Goal: Transaction & Acquisition: Purchase product/service

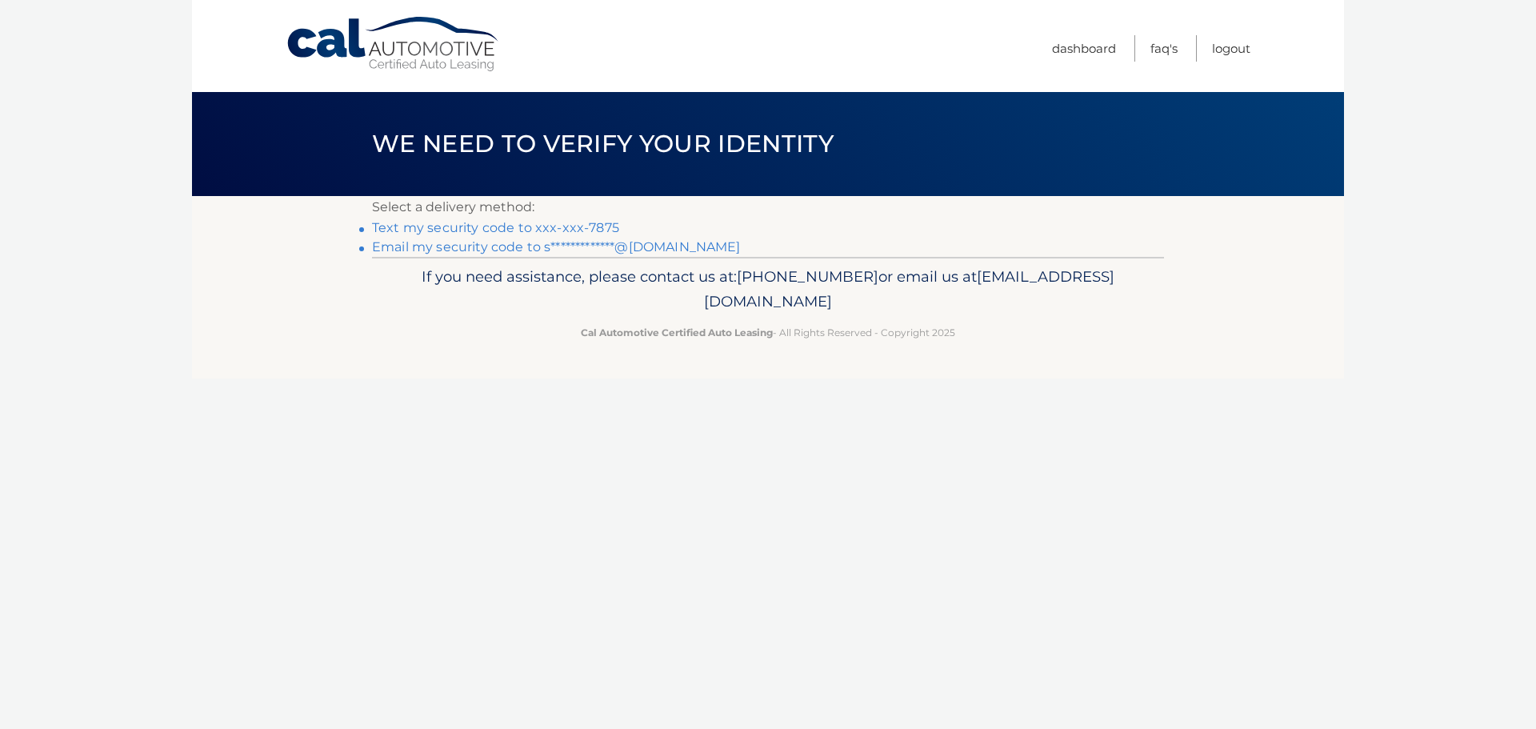
click at [582, 226] on link "Text my security code to xxx-xxx-7875" at bounding box center [495, 227] width 247 height 15
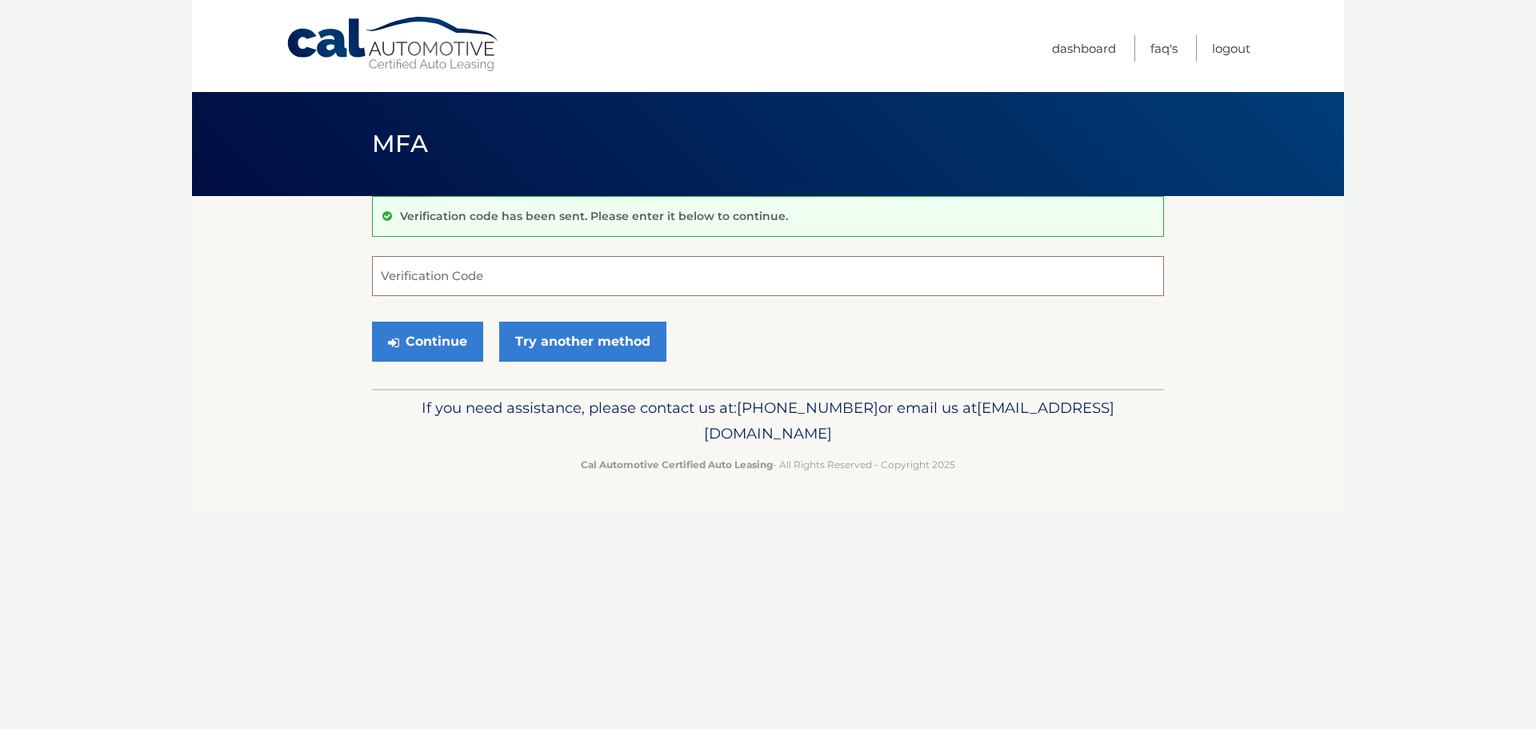
click at [574, 263] on input "Verification Code" at bounding box center [768, 276] width 792 height 40
type input "528505"
click at [372, 322] on button "Continue" at bounding box center [427, 342] width 111 height 40
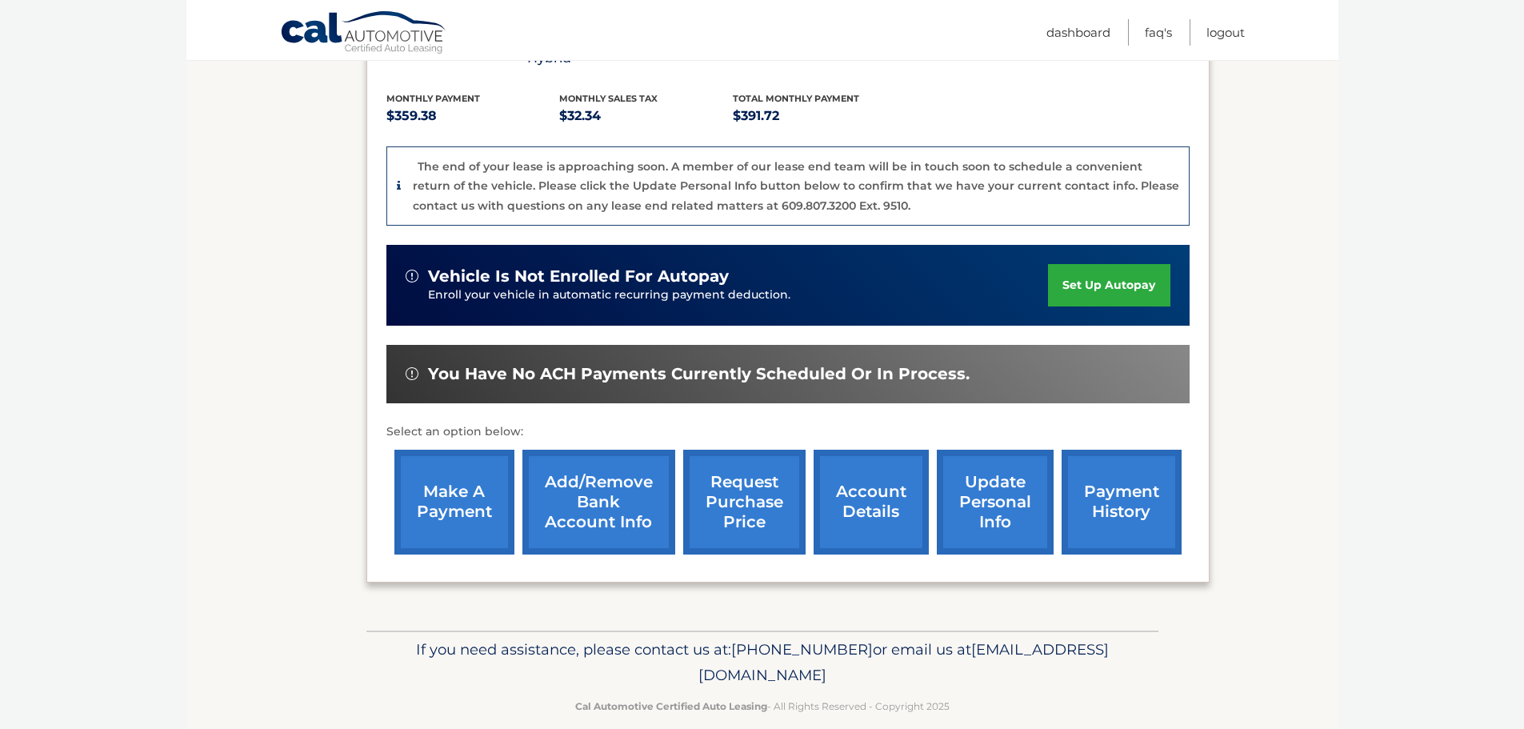
scroll to position [340, 0]
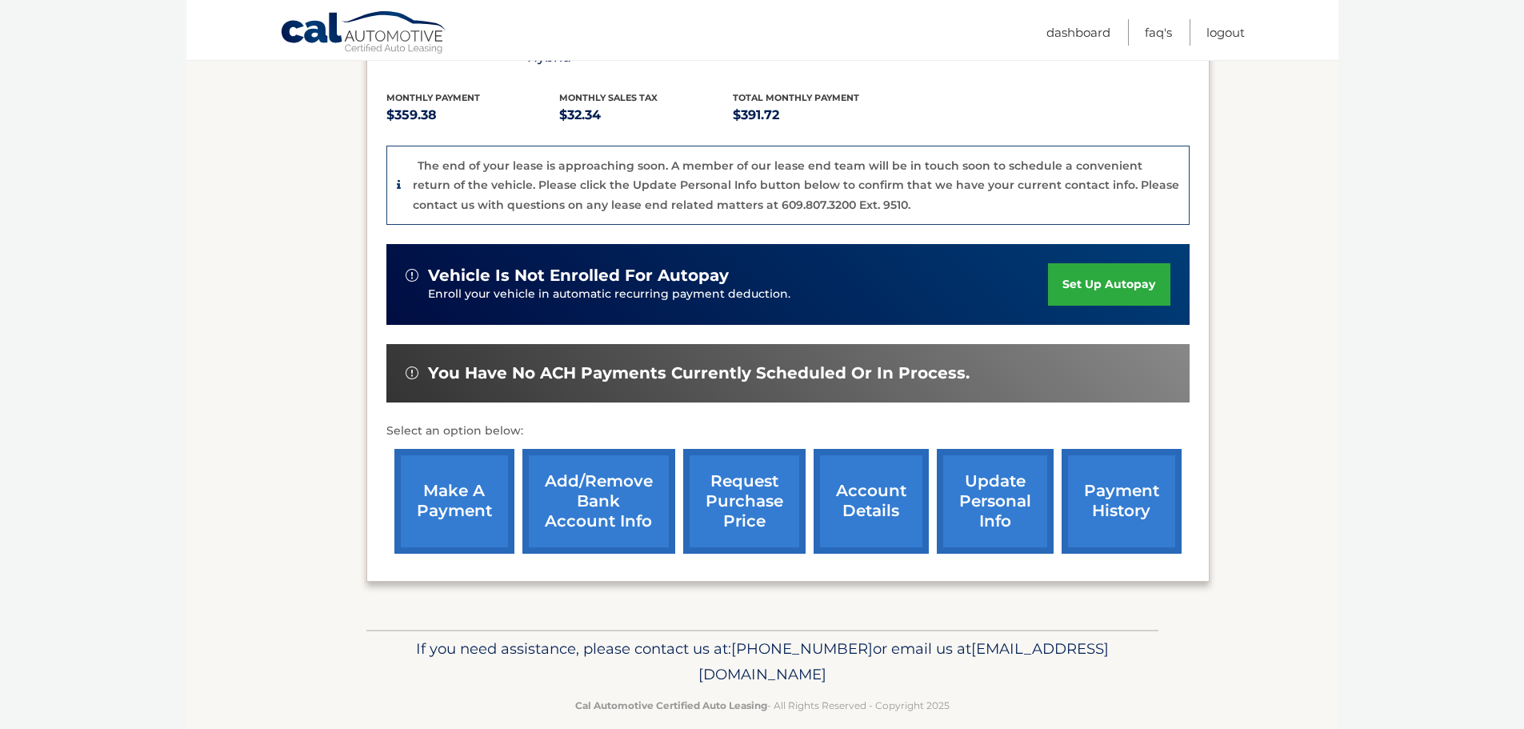
click at [468, 490] on link "make a payment" at bounding box center [454, 501] width 120 height 105
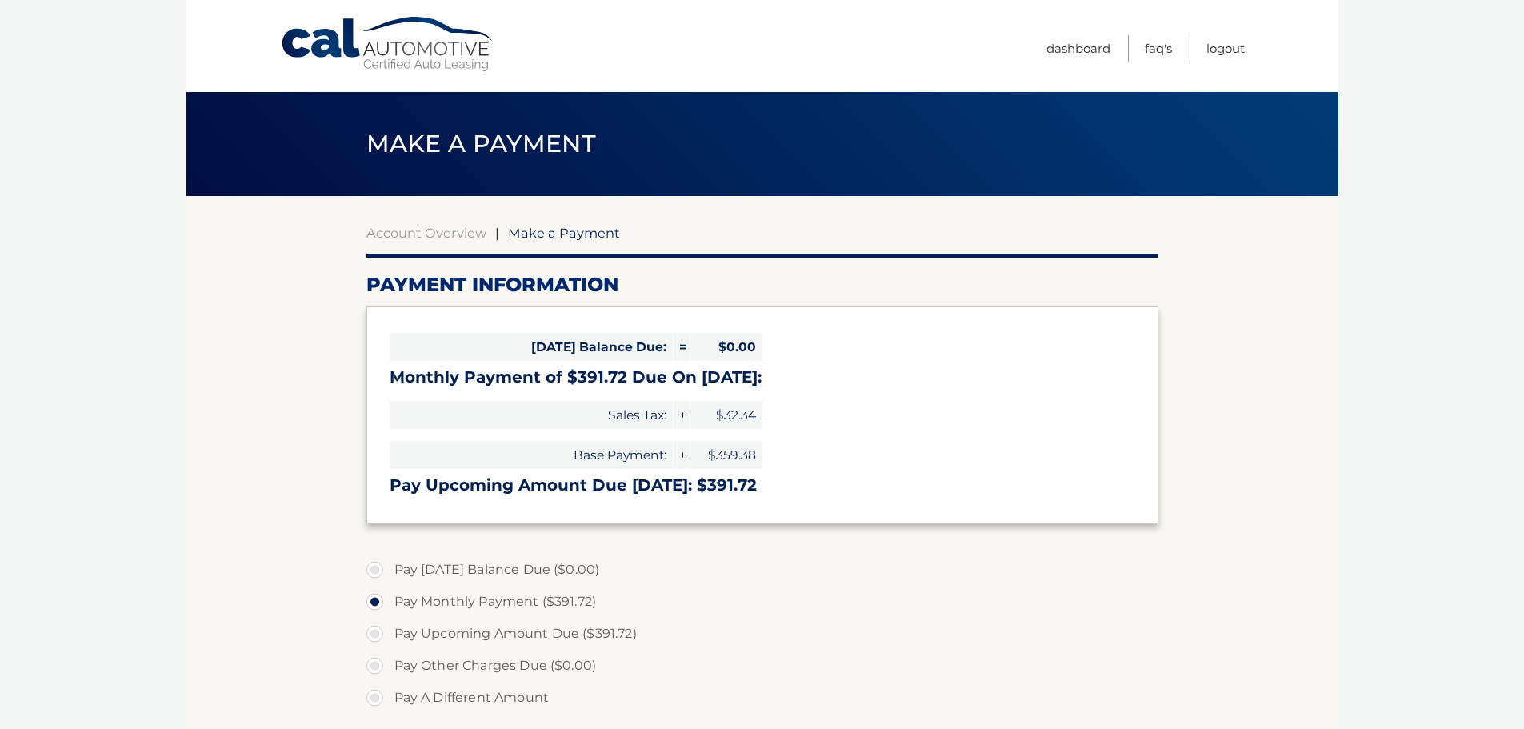
select select "Nzk5ZGIwNTUtMzlhNC00MzVlLTgyZGUtYWY5MThhYTEwYzEy"
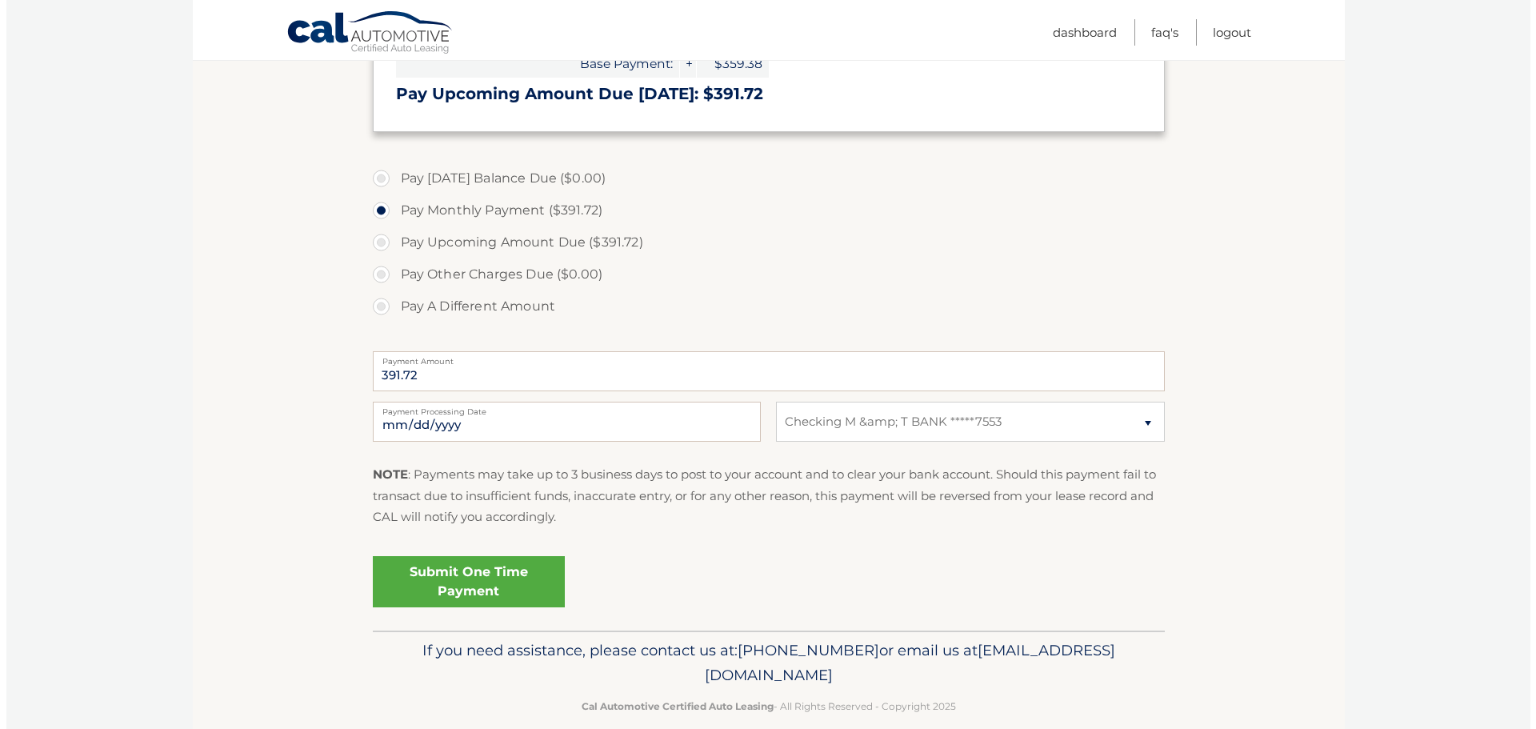
scroll to position [400, 0]
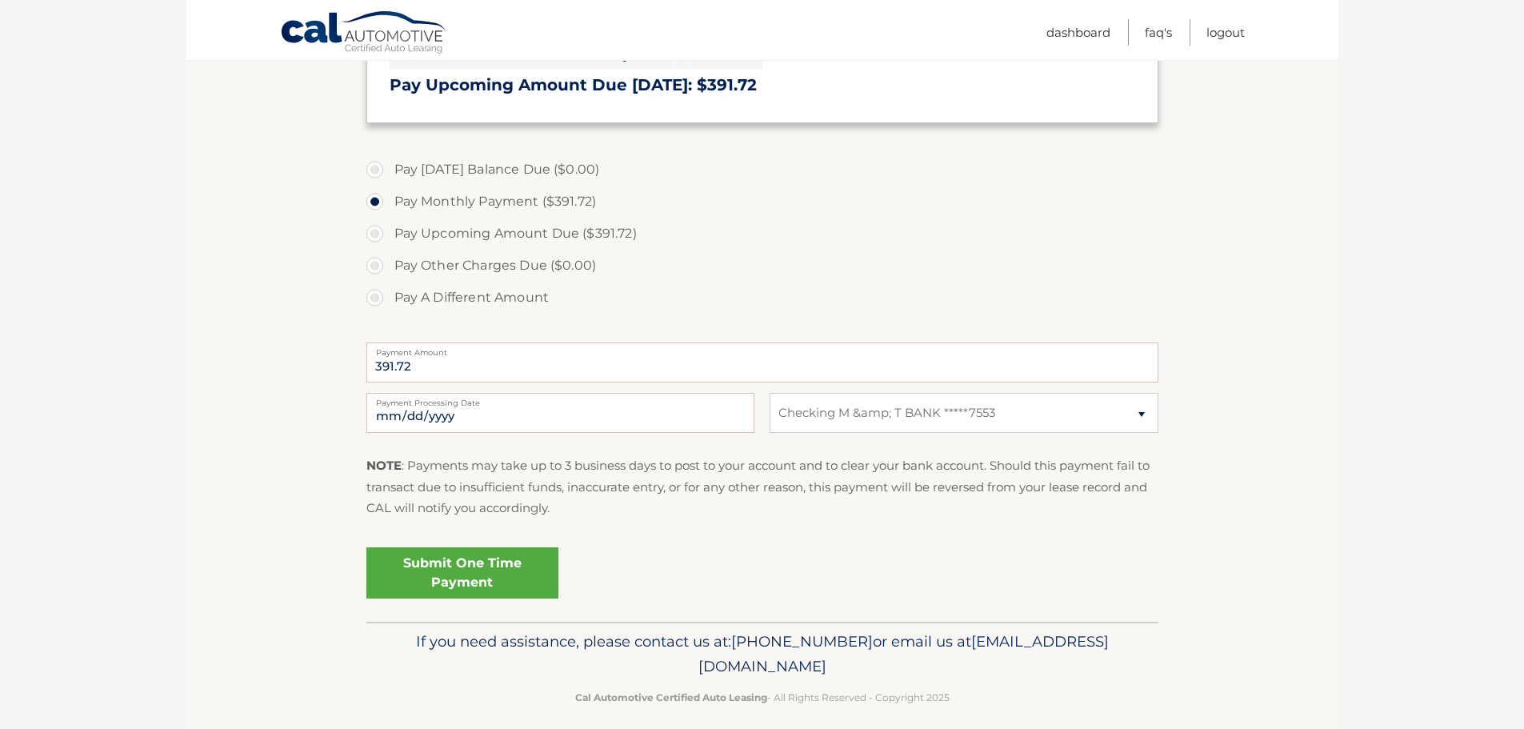
click at [436, 562] on link "Submit One Time Payment" at bounding box center [462, 572] width 192 height 51
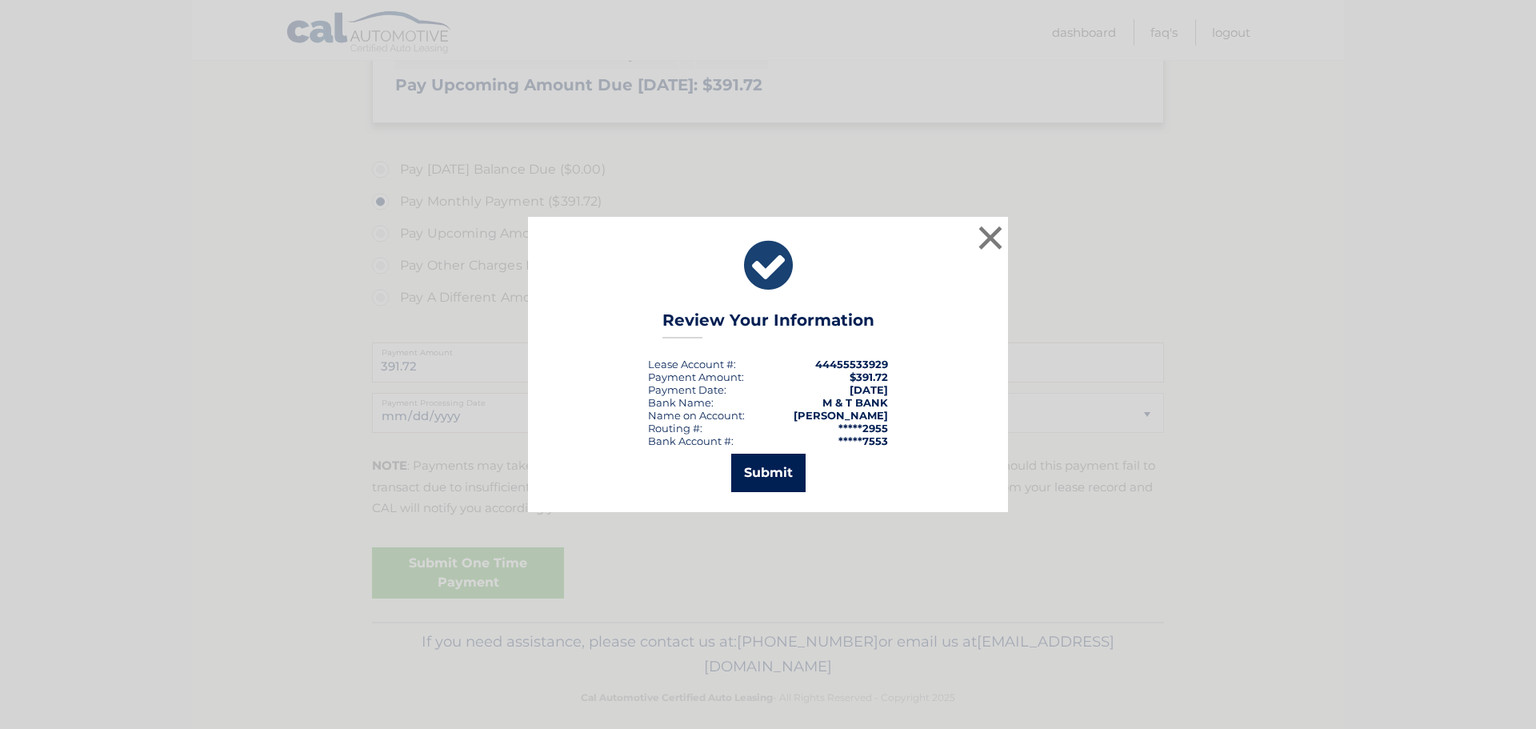
click at [761, 482] on button "Submit" at bounding box center [768, 473] width 74 height 38
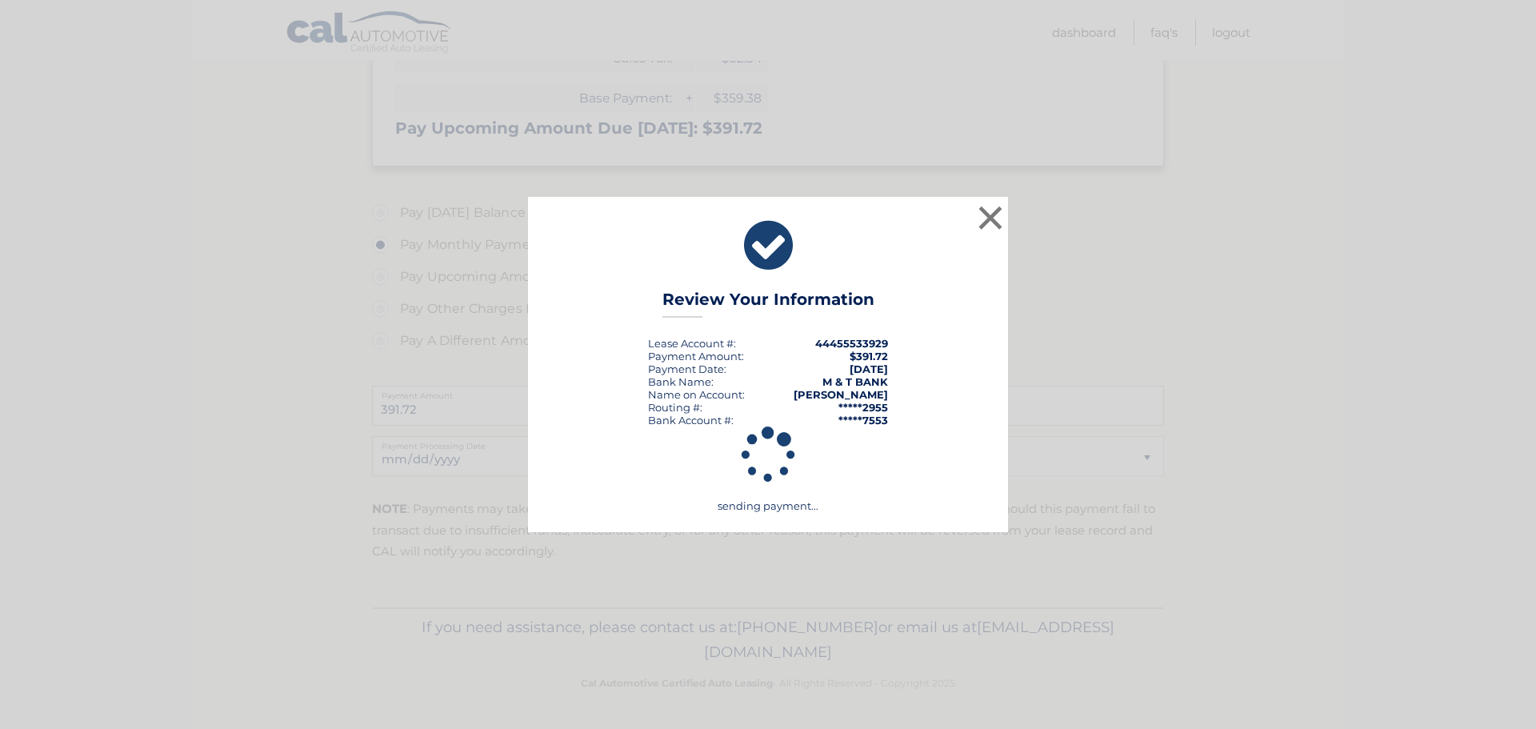
scroll to position [357, 0]
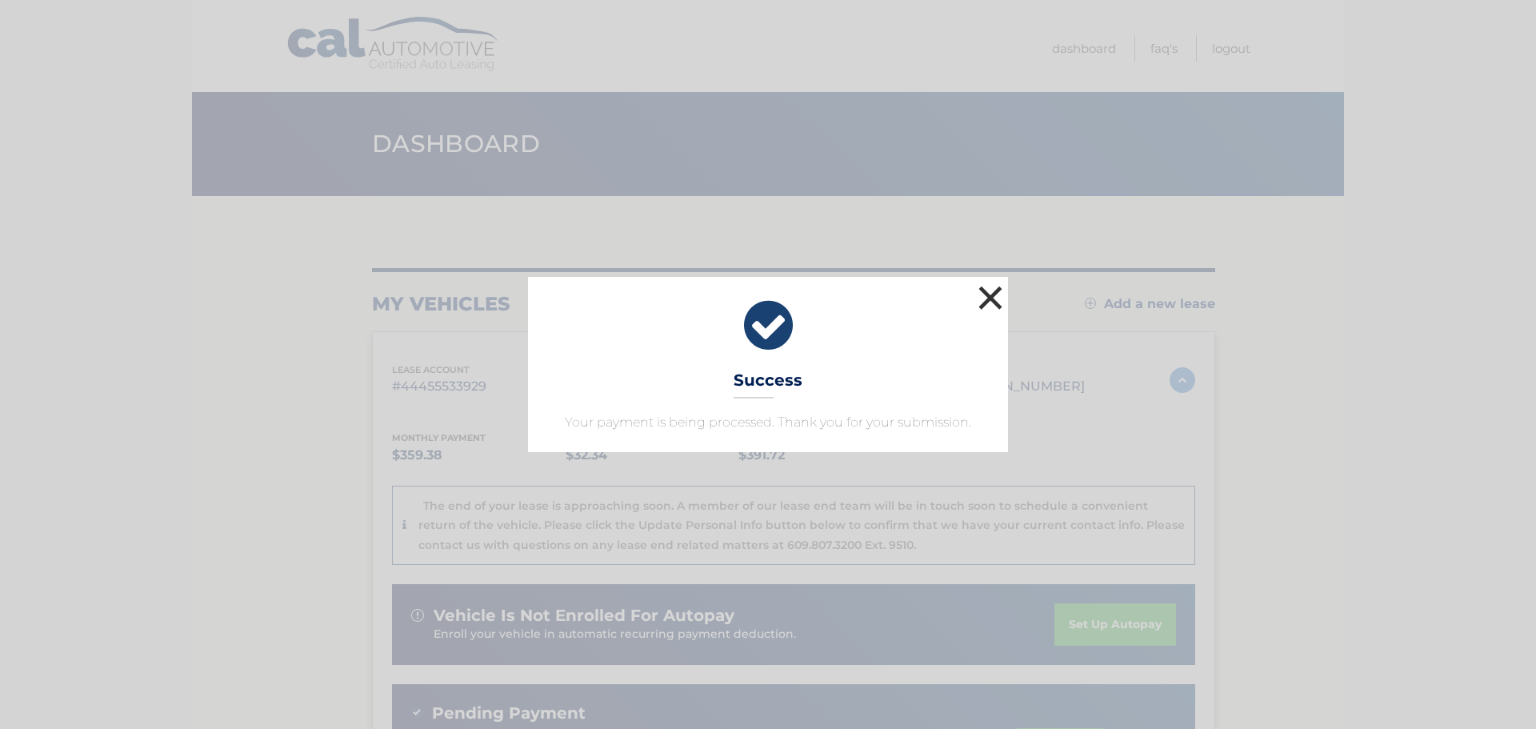
click at [983, 286] on button "×" at bounding box center [990, 298] width 32 height 32
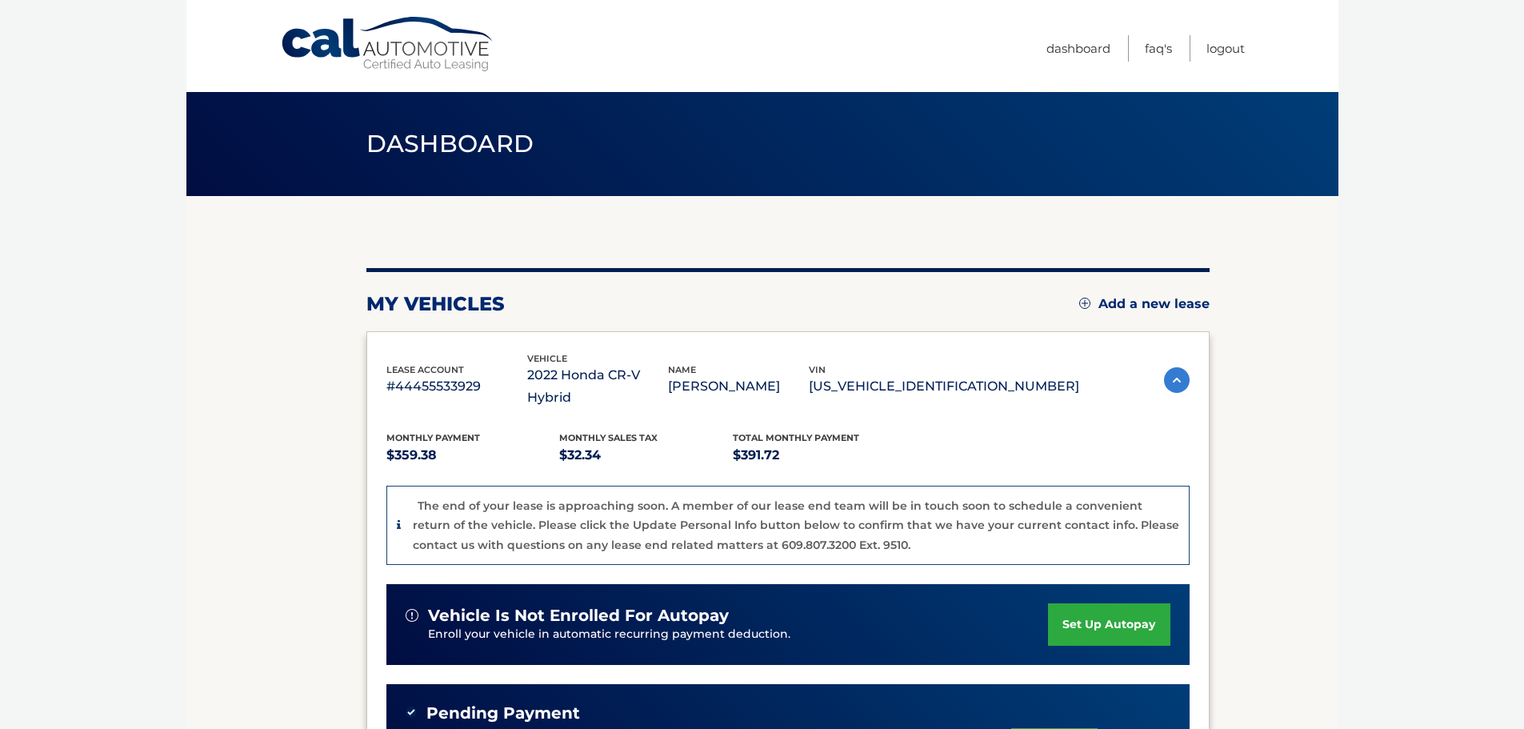
scroll to position [370, 0]
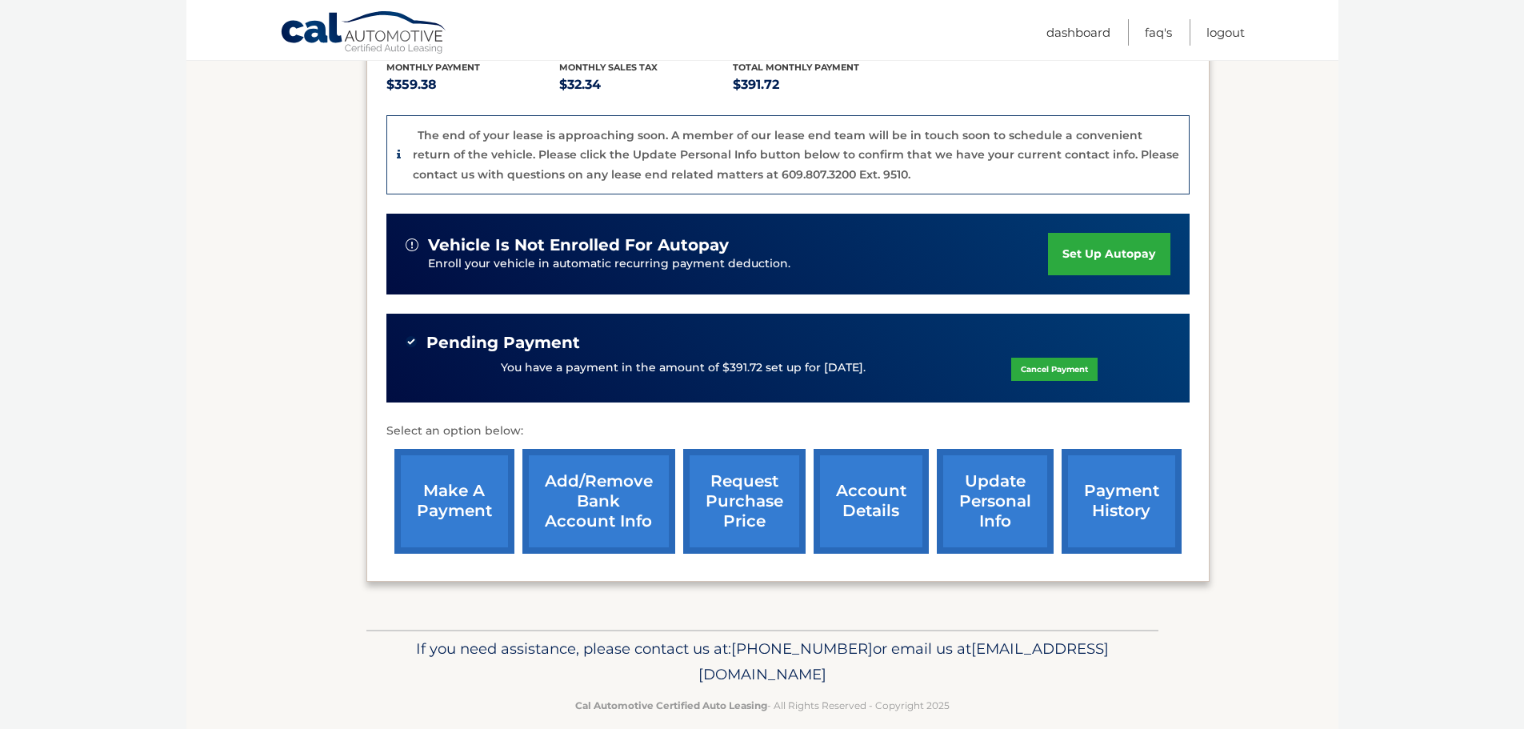
click at [1170, 482] on link "payment history" at bounding box center [1121, 501] width 120 height 105
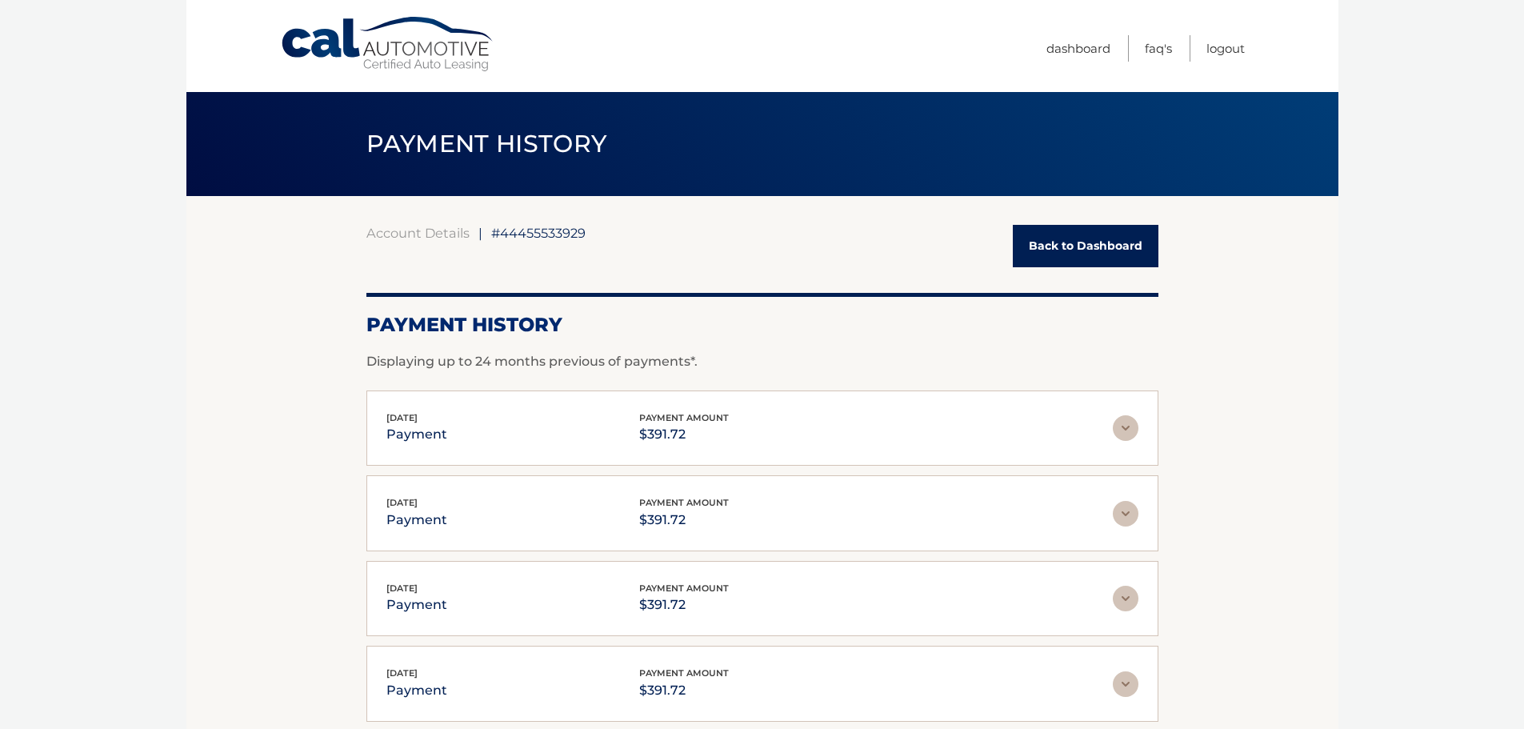
click at [1096, 243] on link "Back to Dashboard" at bounding box center [1086, 246] width 146 height 42
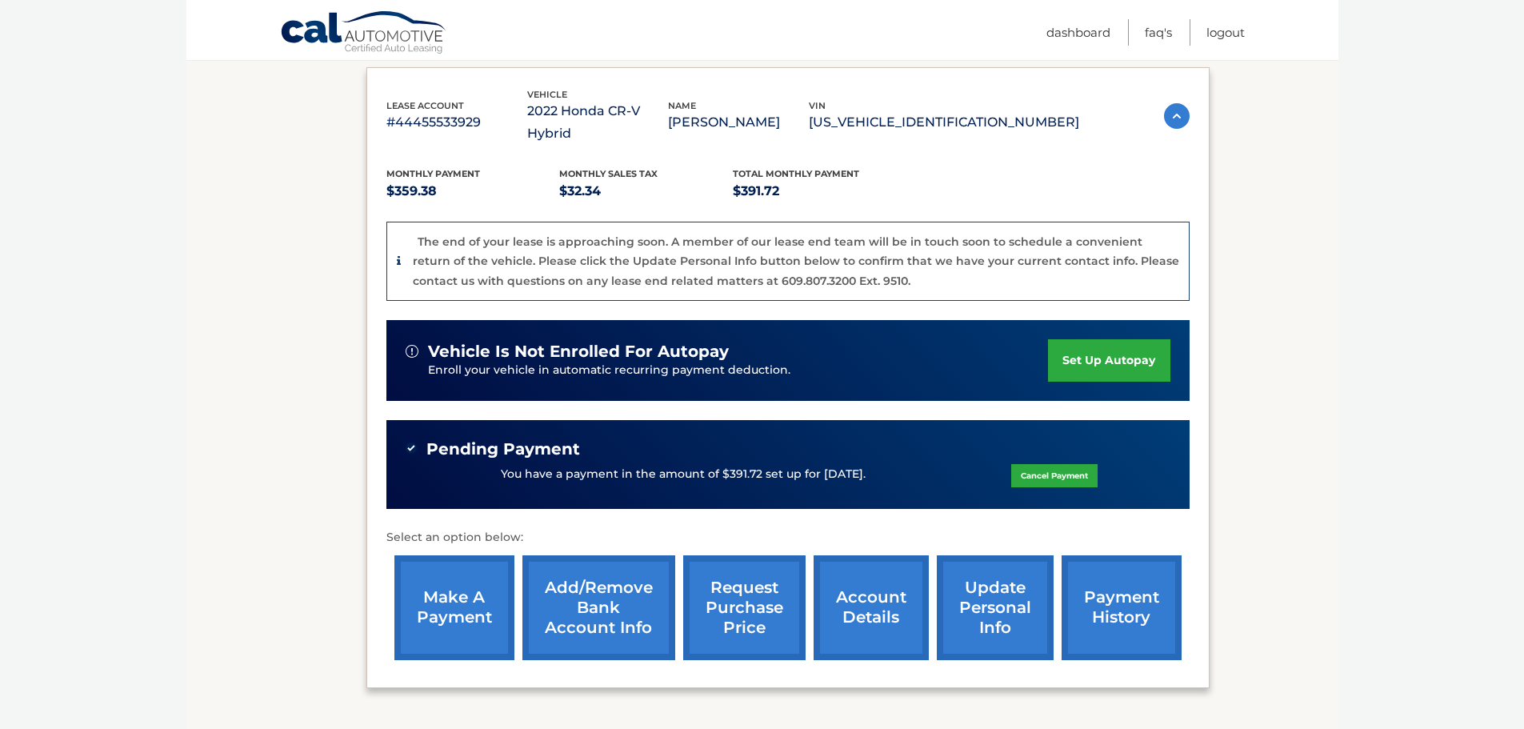
scroll to position [320, 0]
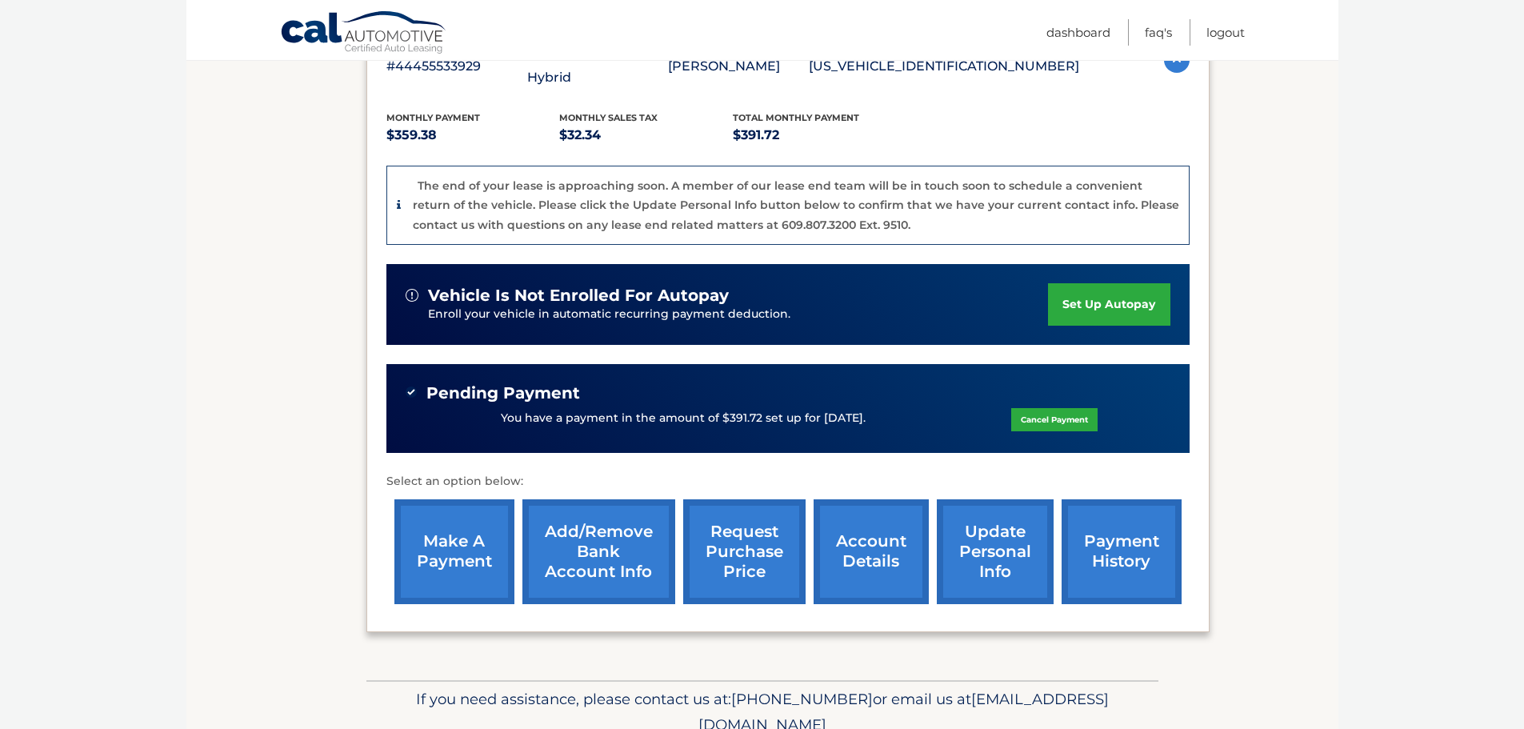
click at [857, 548] on link "account details" at bounding box center [870, 551] width 115 height 105
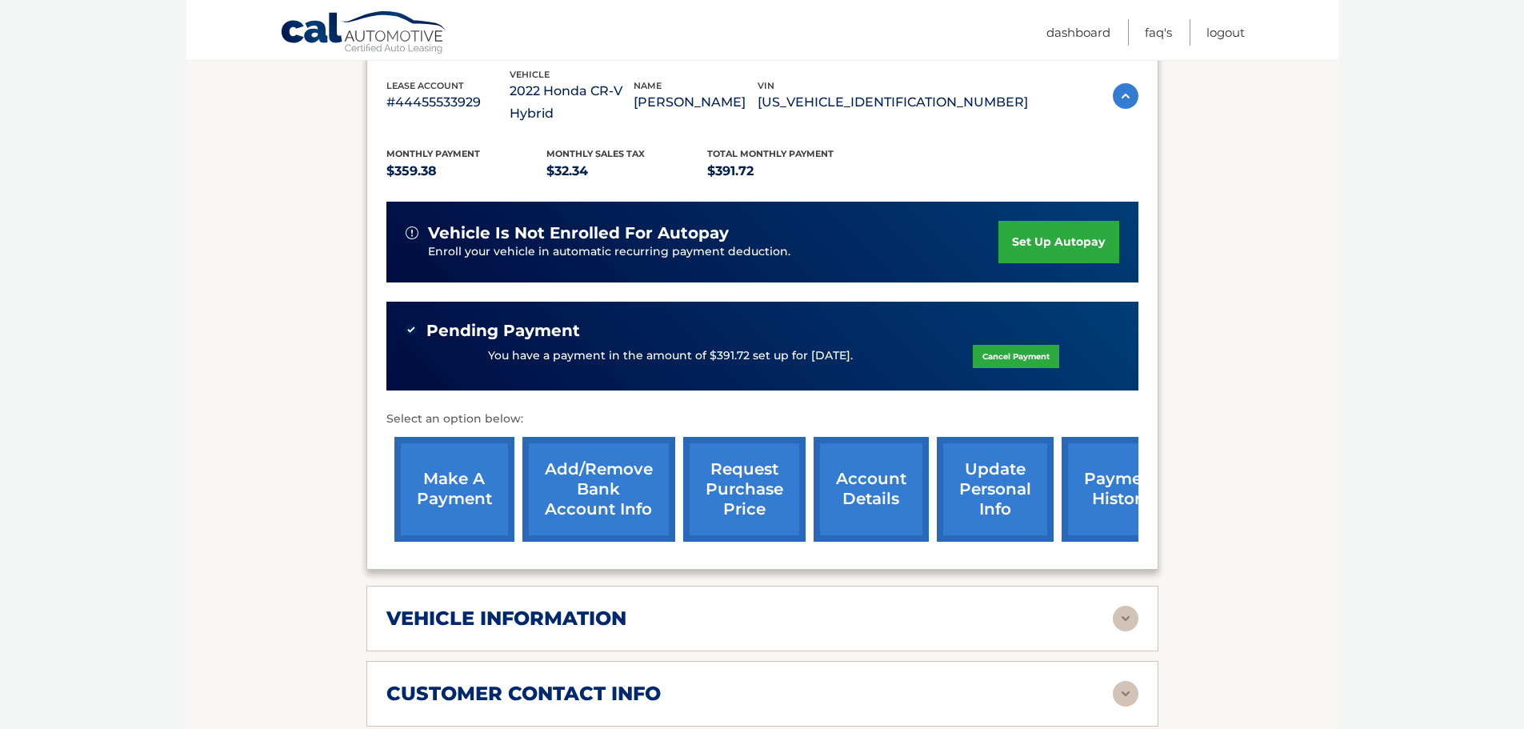
scroll to position [560, 0]
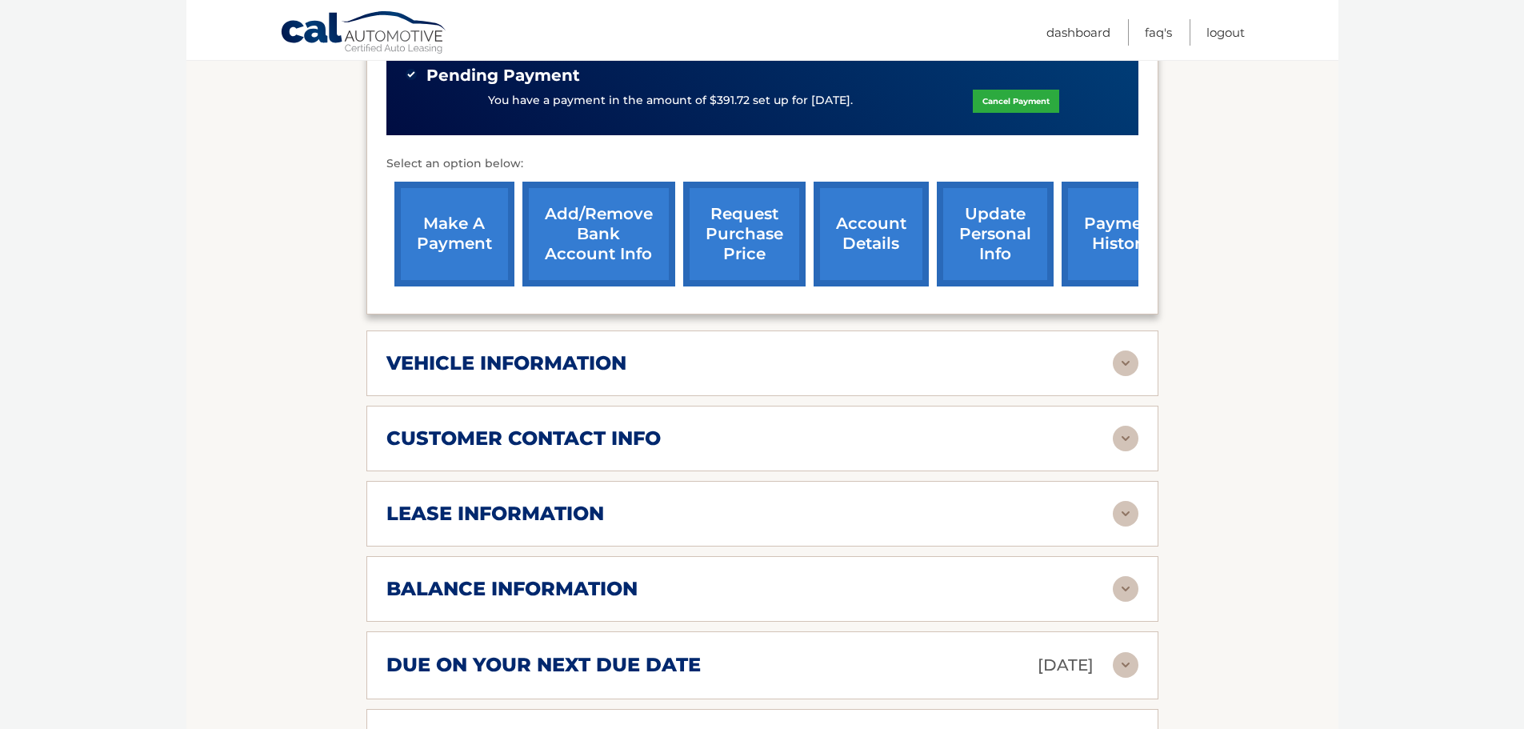
click at [1125, 350] on img at bounding box center [1126, 363] width 26 height 26
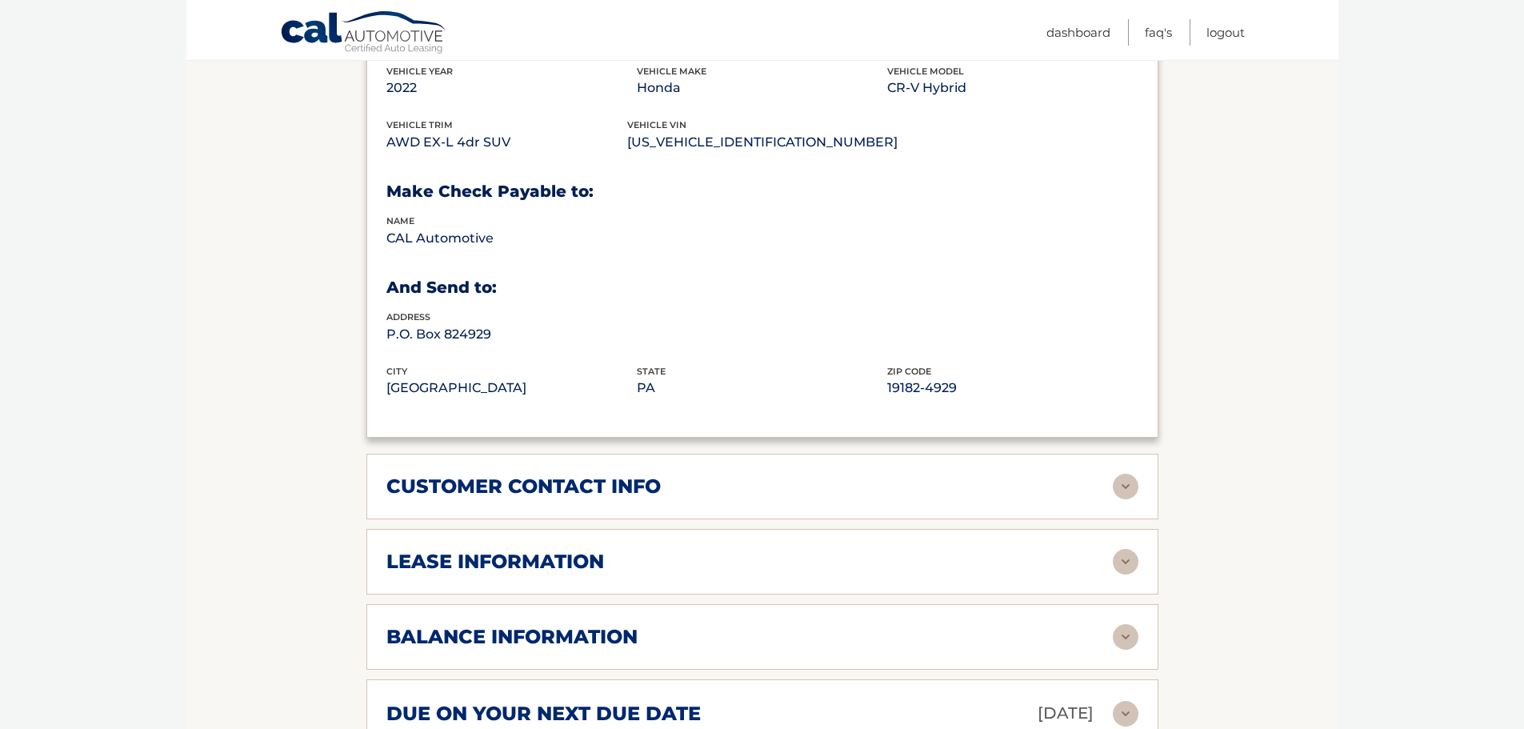
scroll to position [960, 0]
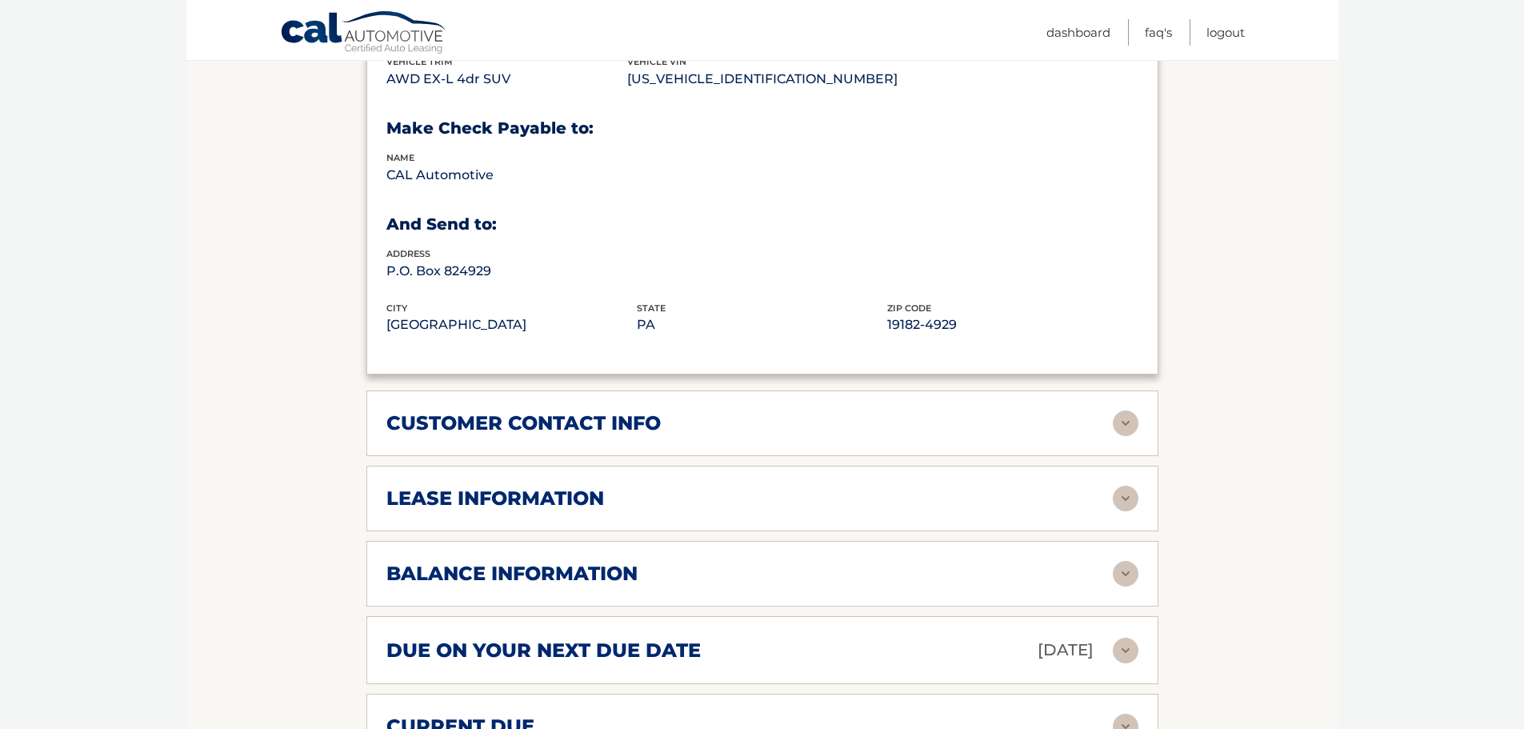
click at [1134, 410] on img at bounding box center [1126, 423] width 26 height 26
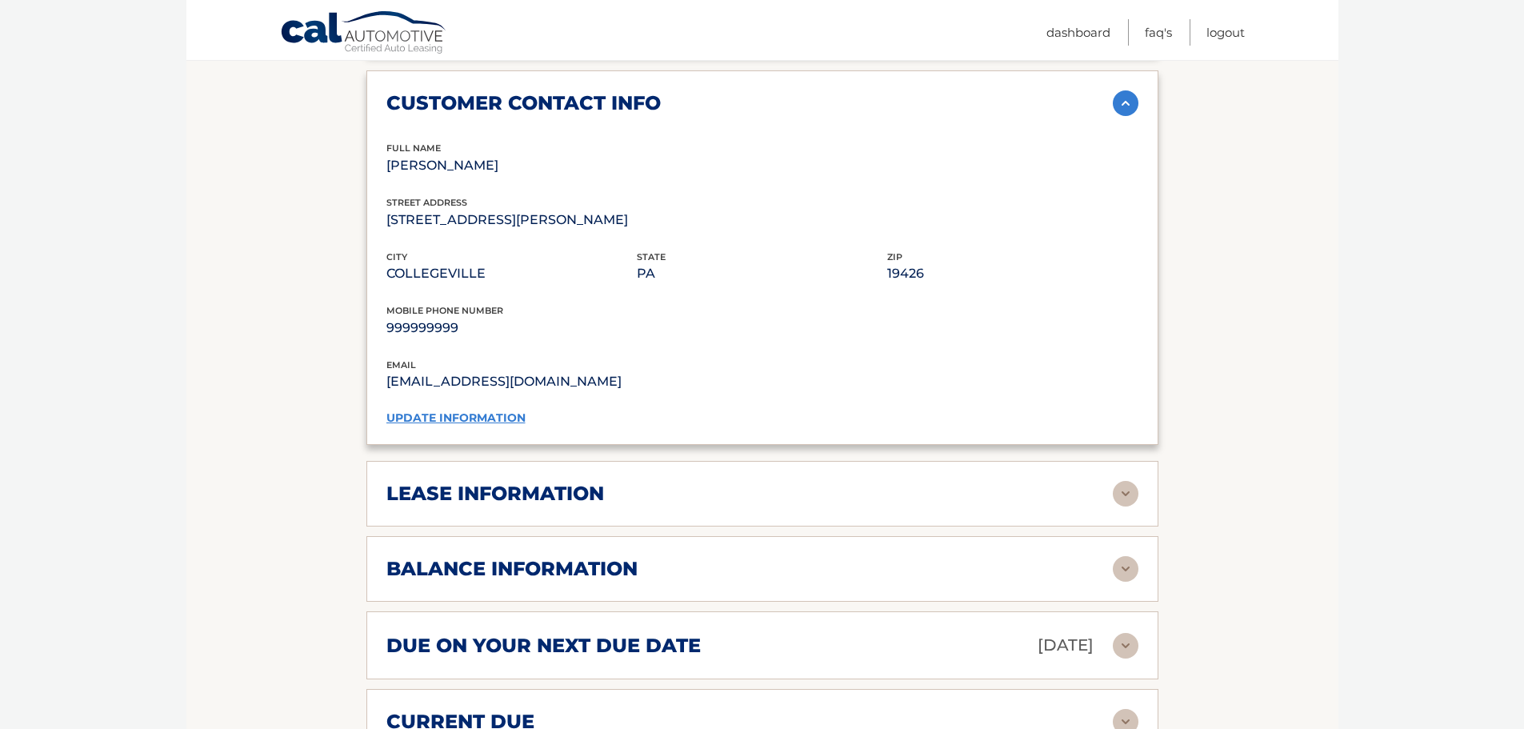
scroll to position [1360, 0]
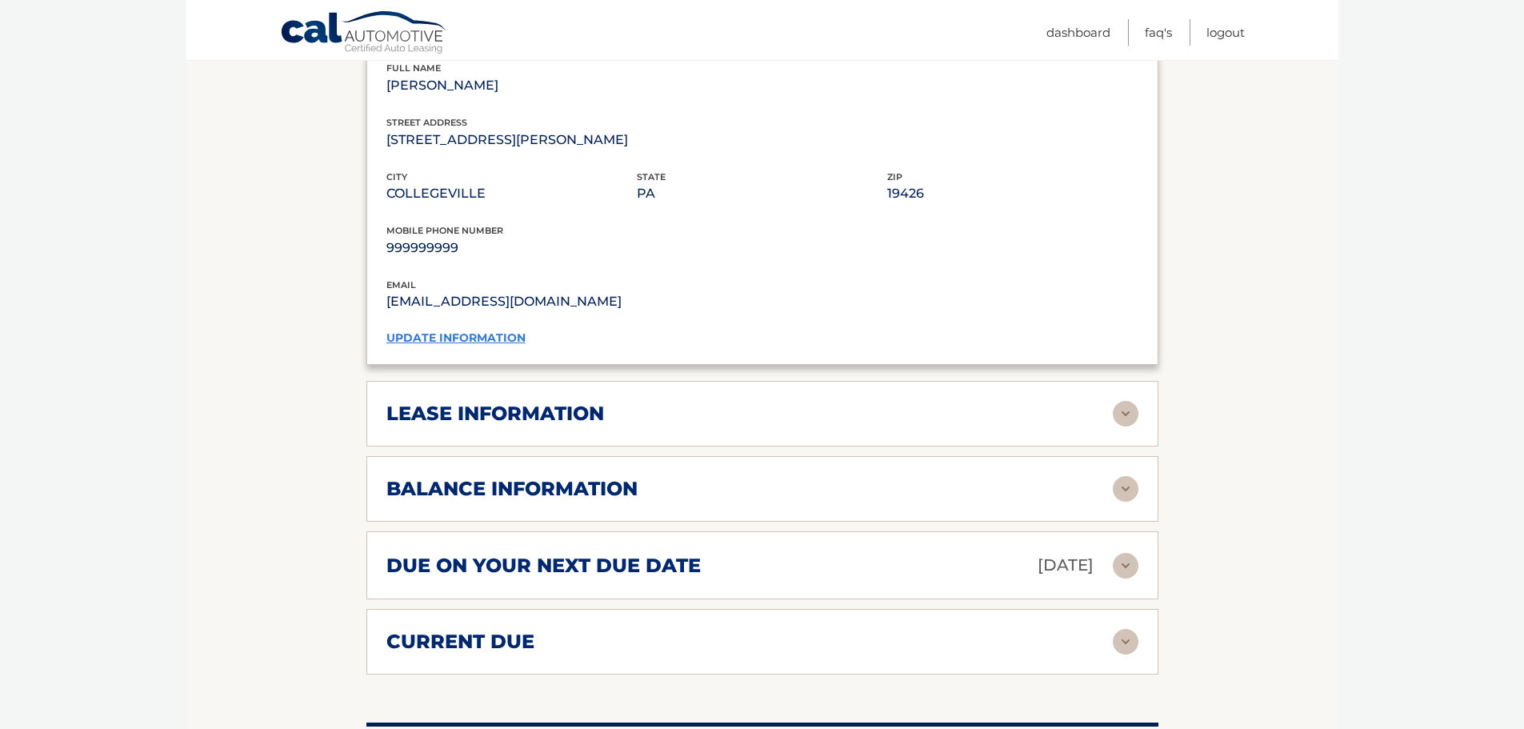
click at [1118, 402] on img at bounding box center [1126, 414] width 26 height 26
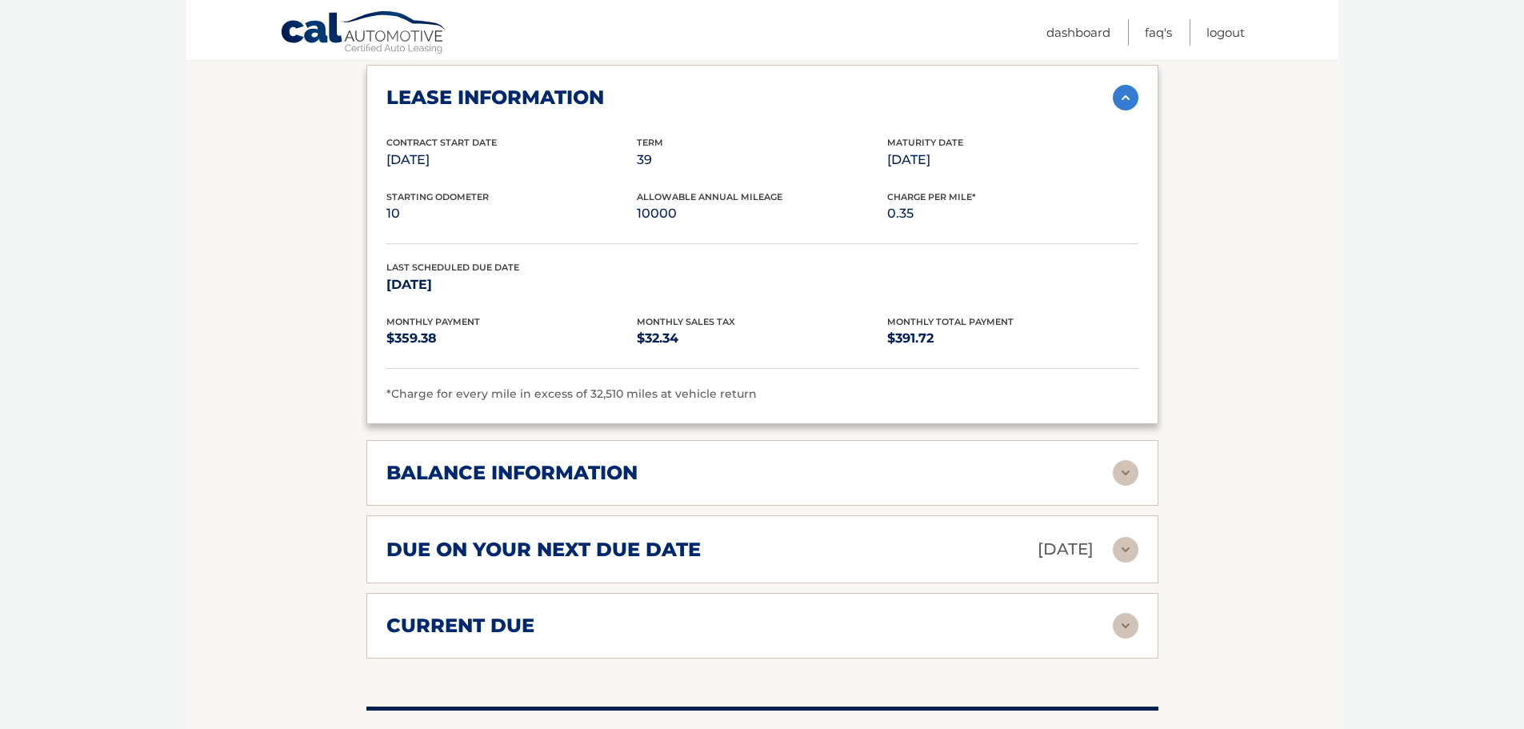
scroll to position [1680, 0]
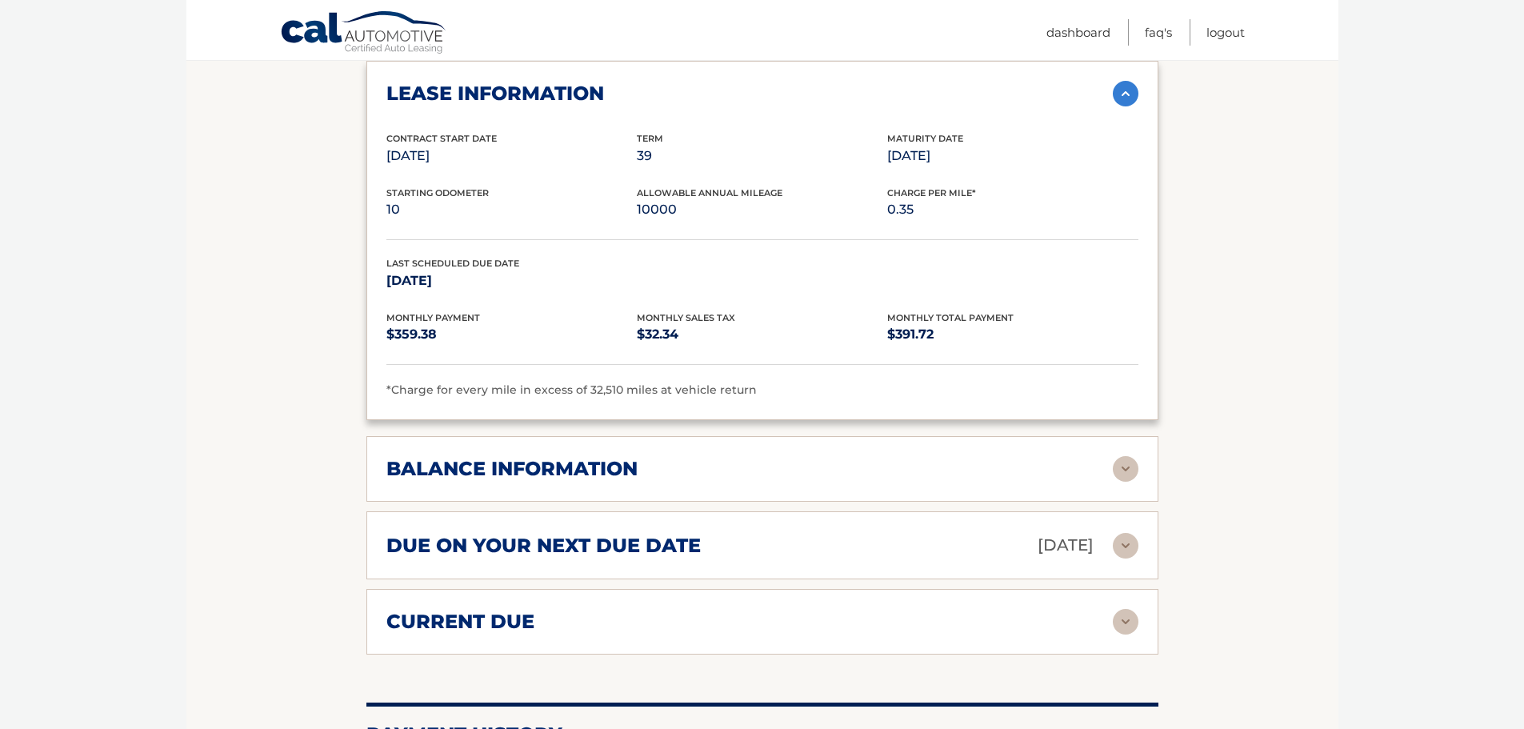
click at [1132, 456] on img at bounding box center [1126, 469] width 26 height 26
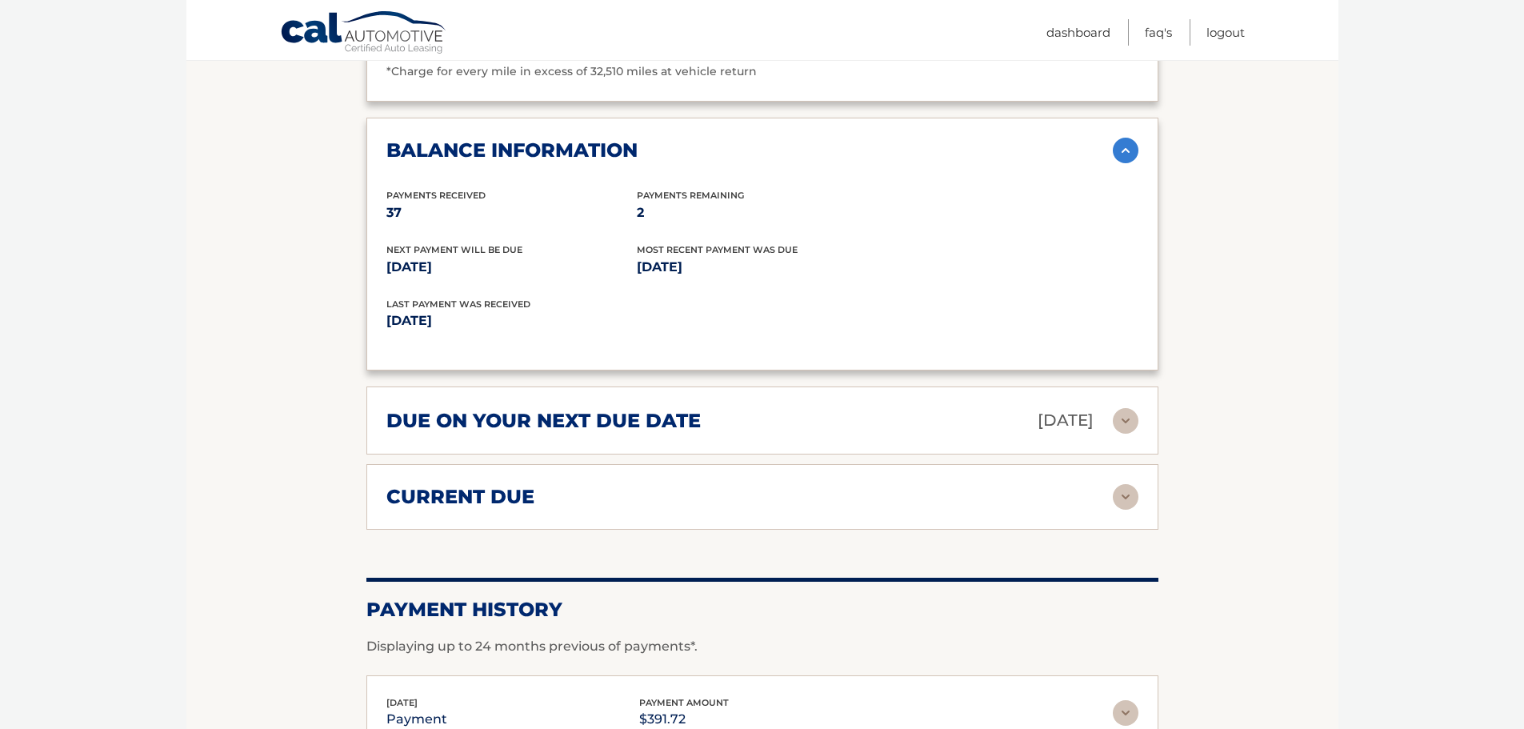
scroll to position [2000, 0]
click at [1132, 406] on img at bounding box center [1126, 419] width 26 height 26
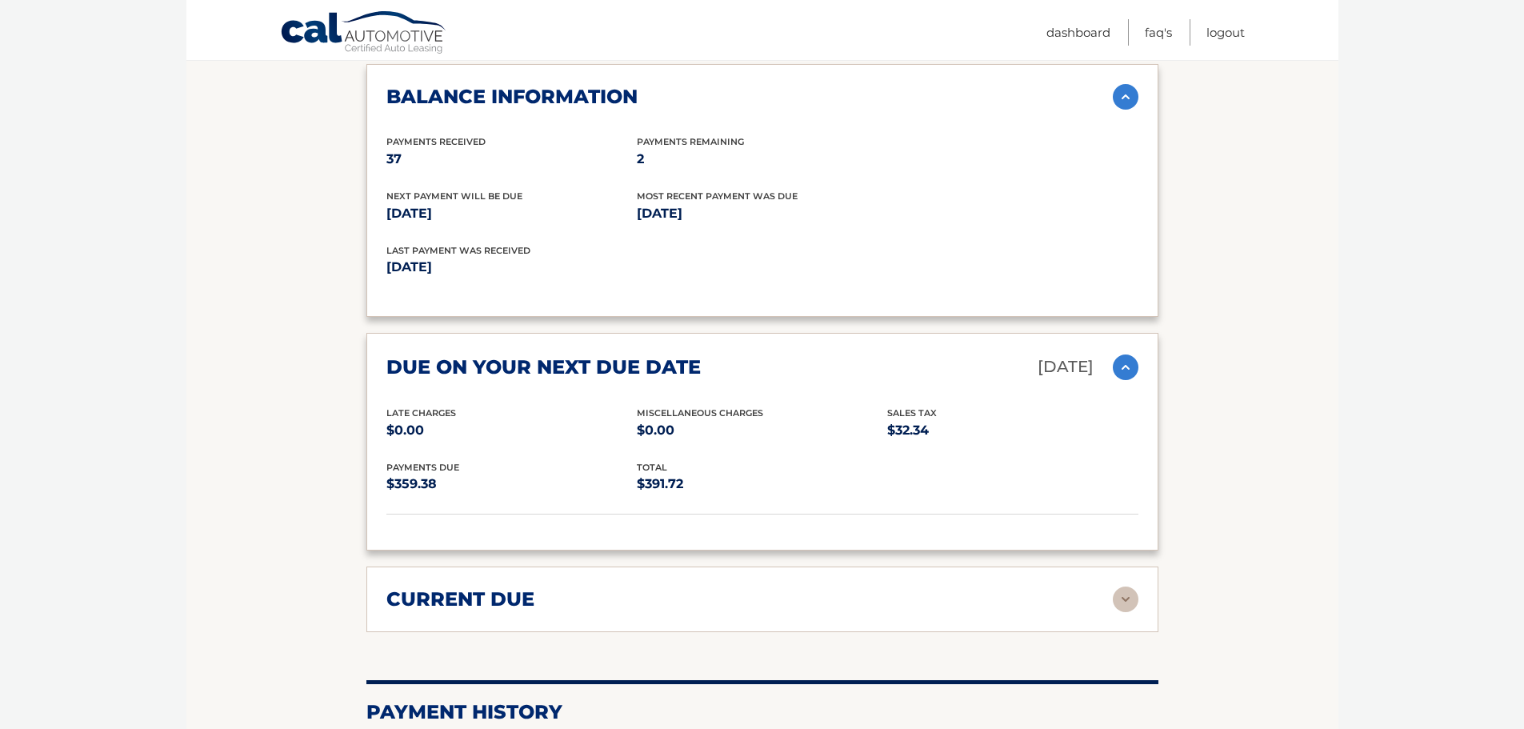
scroll to position [2080, 0]
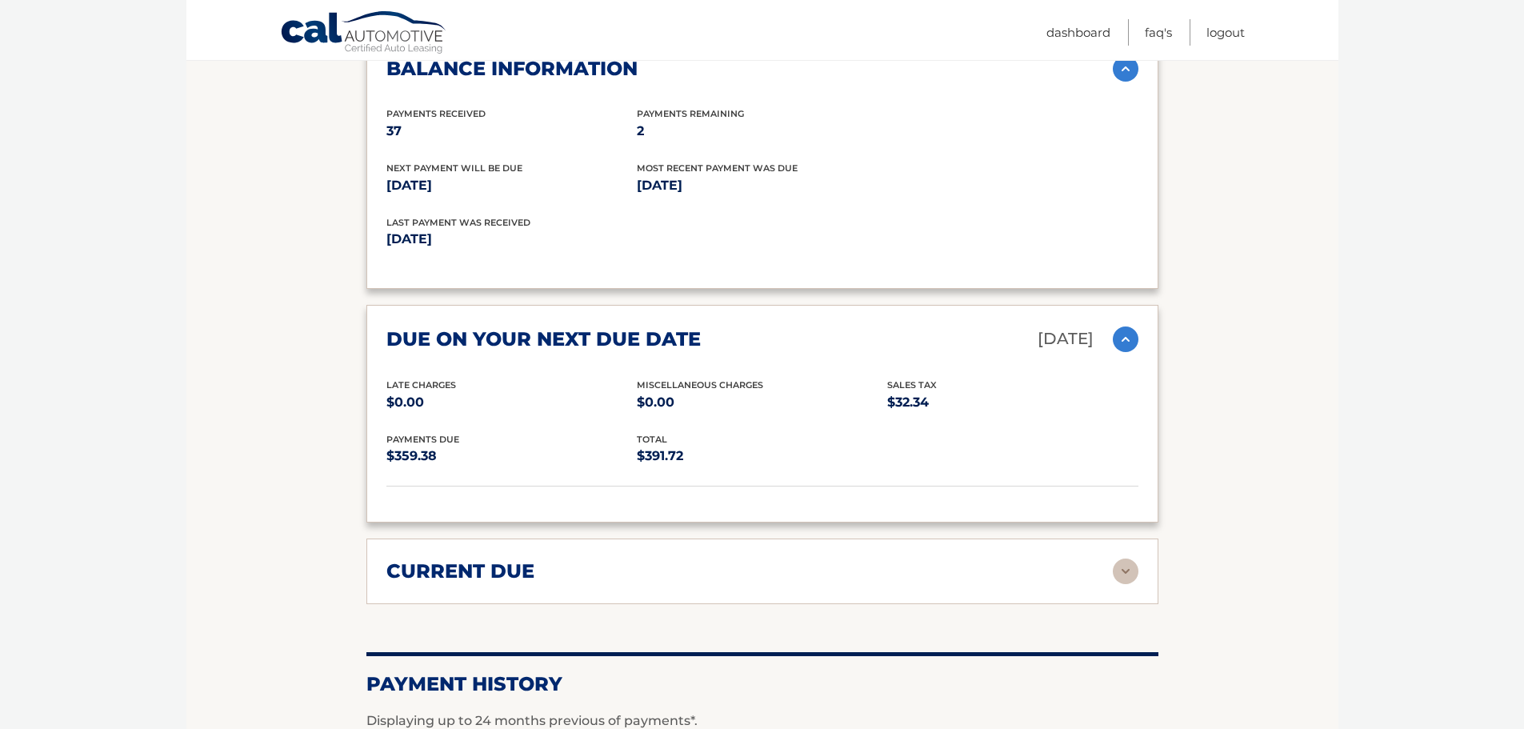
click at [1131, 558] on img at bounding box center [1126, 571] width 26 height 26
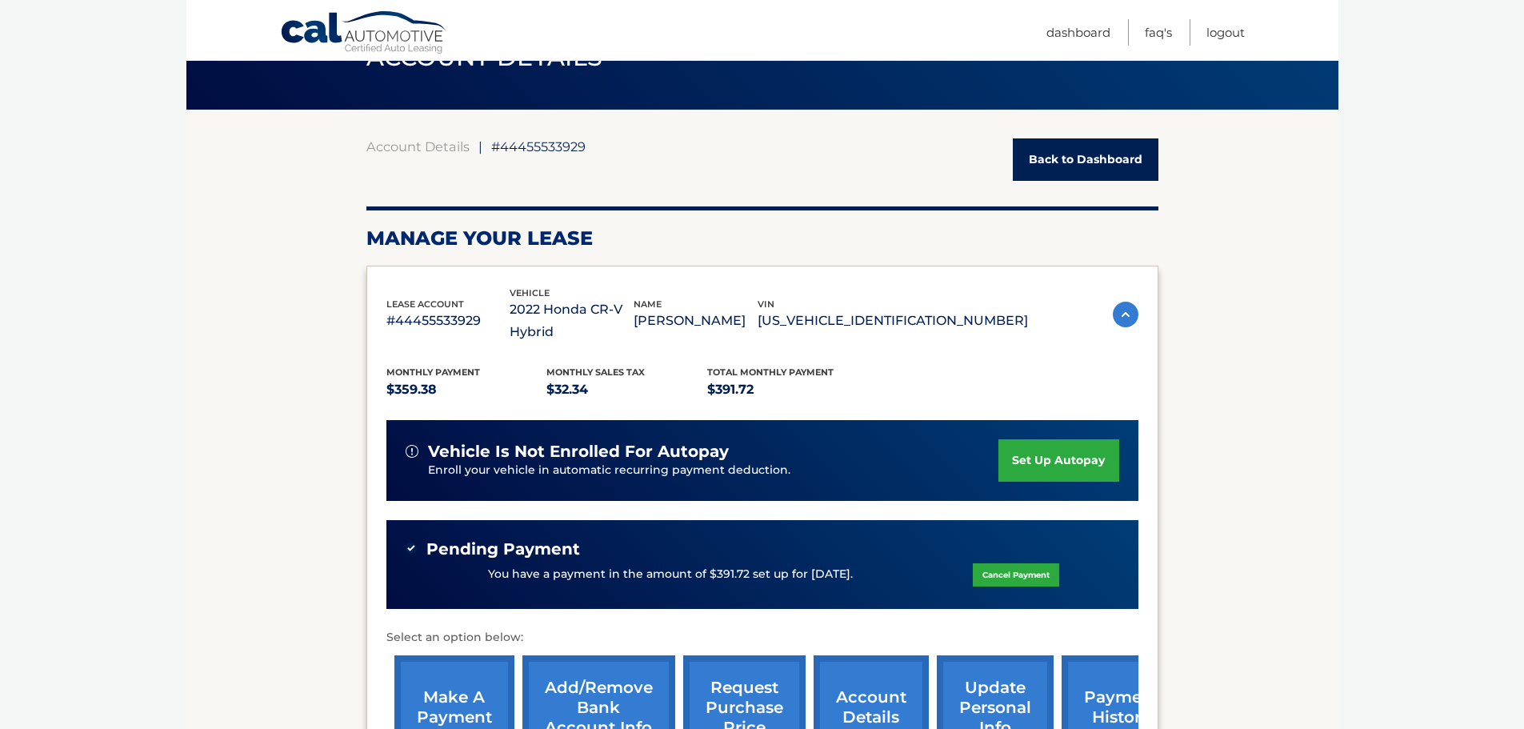
scroll to position [0, 0]
